Goal: Information Seeking & Learning: Learn about a topic

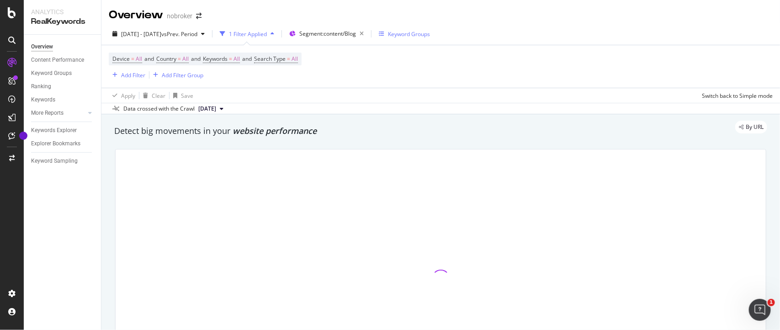
click at [422, 33] on div "Keyword Groups" at bounding box center [409, 34] width 42 height 8
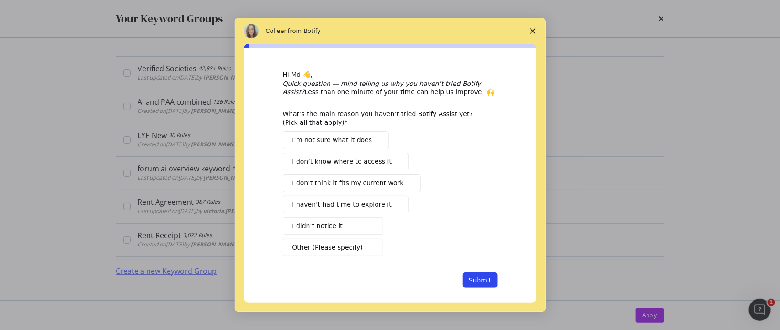
click at [535, 31] on icon "Close survey" at bounding box center [532, 30] width 5 height 5
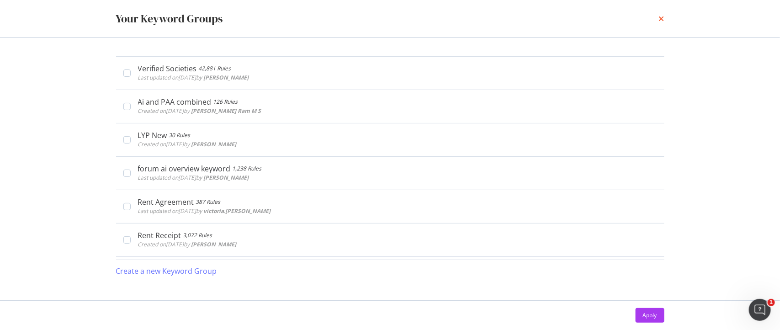
click at [661, 17] on icon "times" at bounding box center [661, 18] width 5 height 7
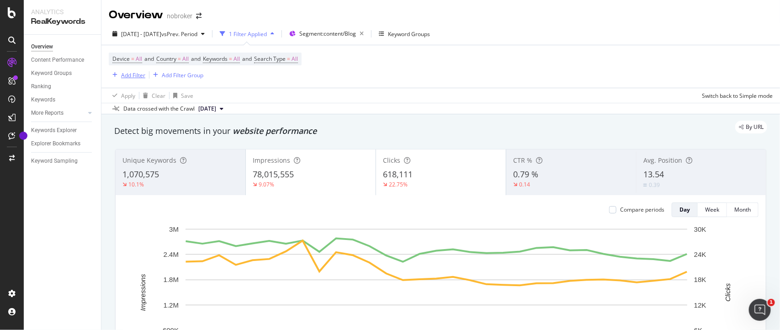
click at [122, 78] on div "Add Filter" at bounding box center [133, 75] width 24 height 8
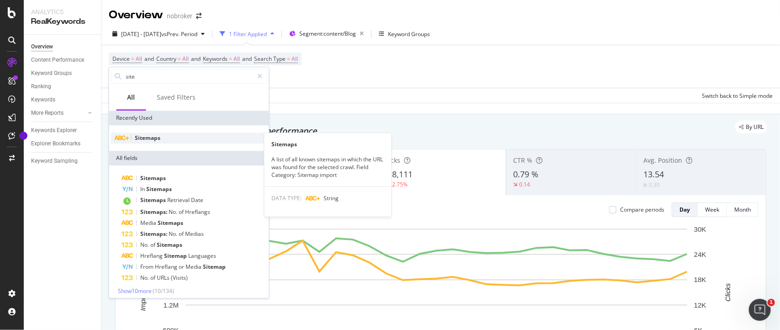
type input "site"
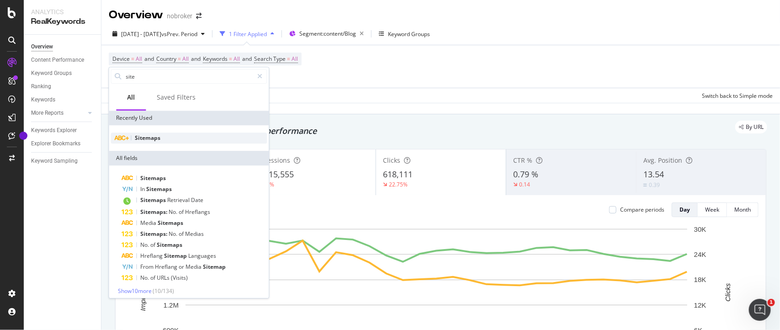
click at [145, 134] on span "Sitemaps" at bounding box center [148, 138] width 26 height 8
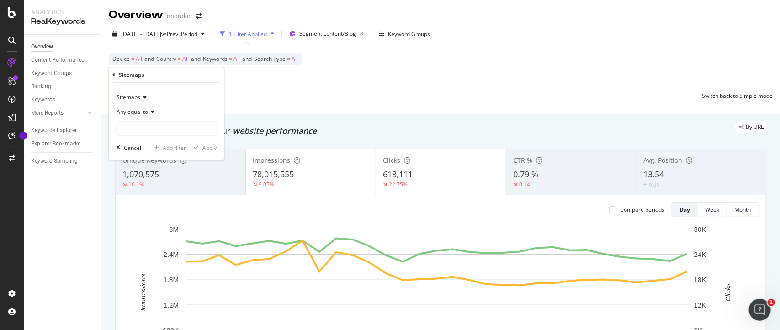
click at [151, 112] on icon at bounding box center [152, 111] width 6 height 5
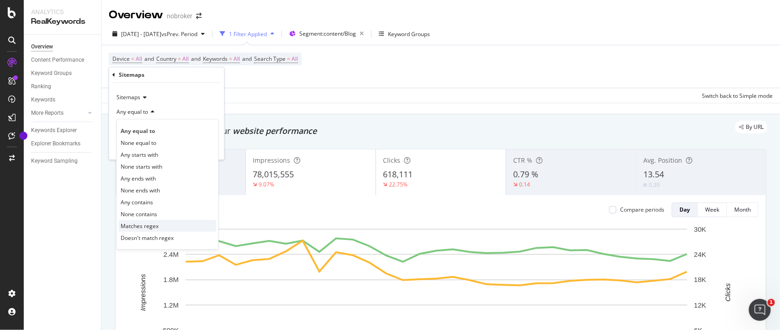
click at [152, 229] on span "Matches regex" at bounding box center [140, 226] width 38 height 8
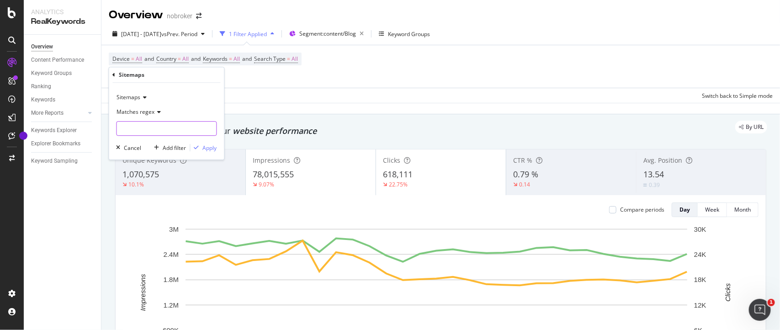
click at [160, 129] on input "text" at bounding box center [167, 128] width 100 height 15
paste input "buyers-guide.xml"
type input "buyers-guide.xml"
click at [213, 147] on div "Apply" at bounding box center [210, 148] width 14 height 8
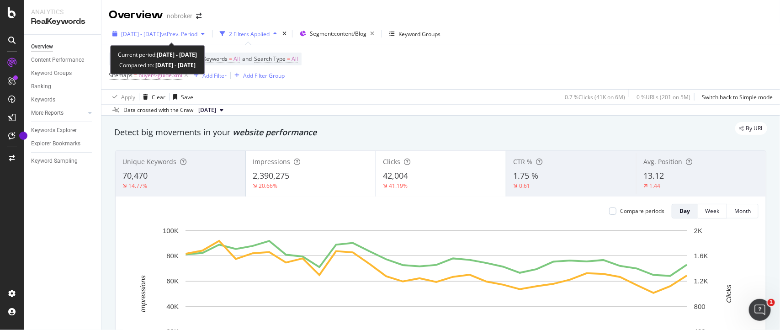
click at [147, 39] on div "[DATE] - [DATE] vs Prev. Period" at bounding box center [159, 34] width 100 height 14
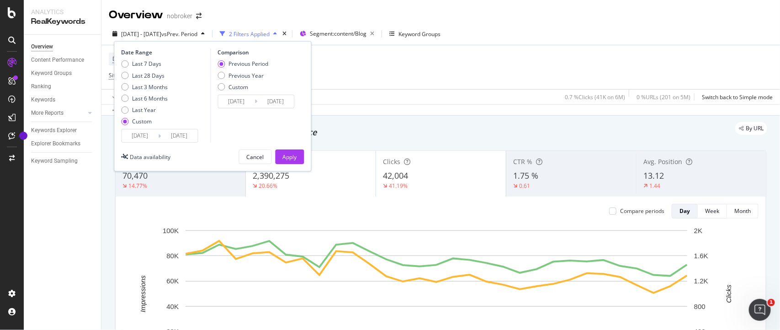
click at [154, 133] on input "[DATE]" at bounding box center [140, 135] width 37 height 13
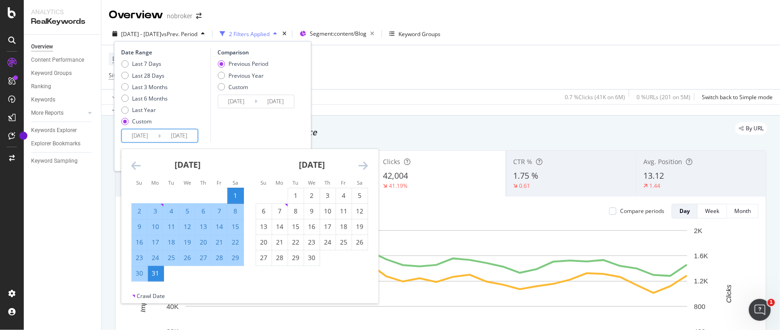
click at [362, 165] on icon "Move forward to switch to the next month." at bounding box center [364, 165] width 10 height 11
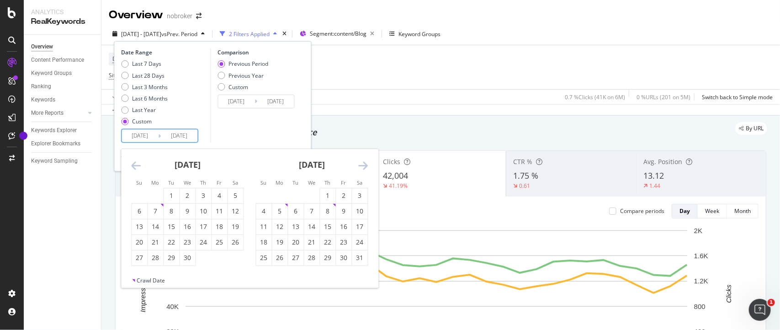
click at [362, 165] on icon "Move forward to switch to the next month." at bounding box center [364, 165] width 10 height 11
click at [298, 199] on div "1" at bounding box center [296, 195] width 16 height 9
type input "[DATE]"
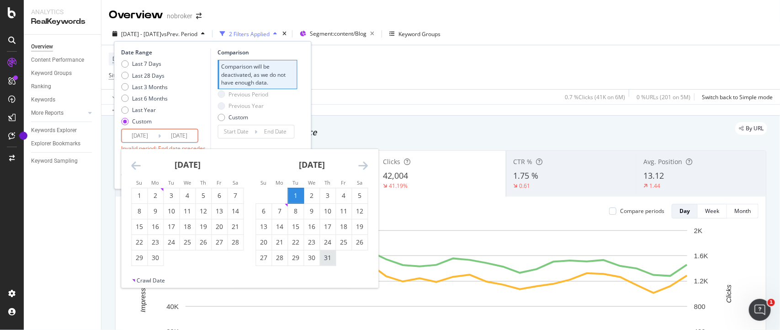
click at [331, 260] on div "31" at bounding box center [328, 257] width 16 height 9
type input "[DATE]"
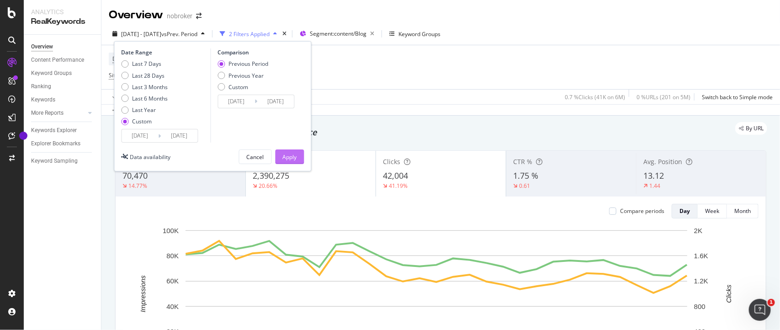
click at [286, 159] on div "Apply" at bounding box center [290, 157] width 14 height 8
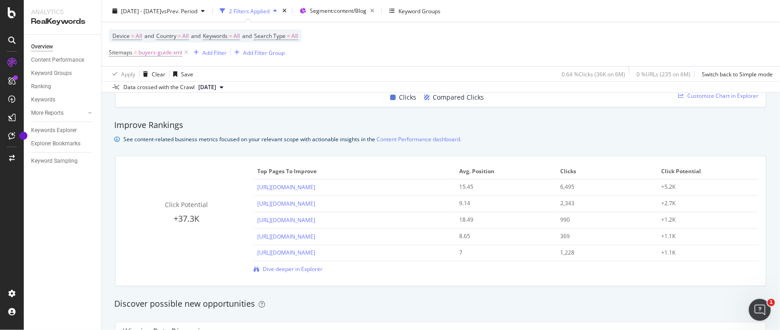
scroll to position [253, 0]
